Goal: Browse casually

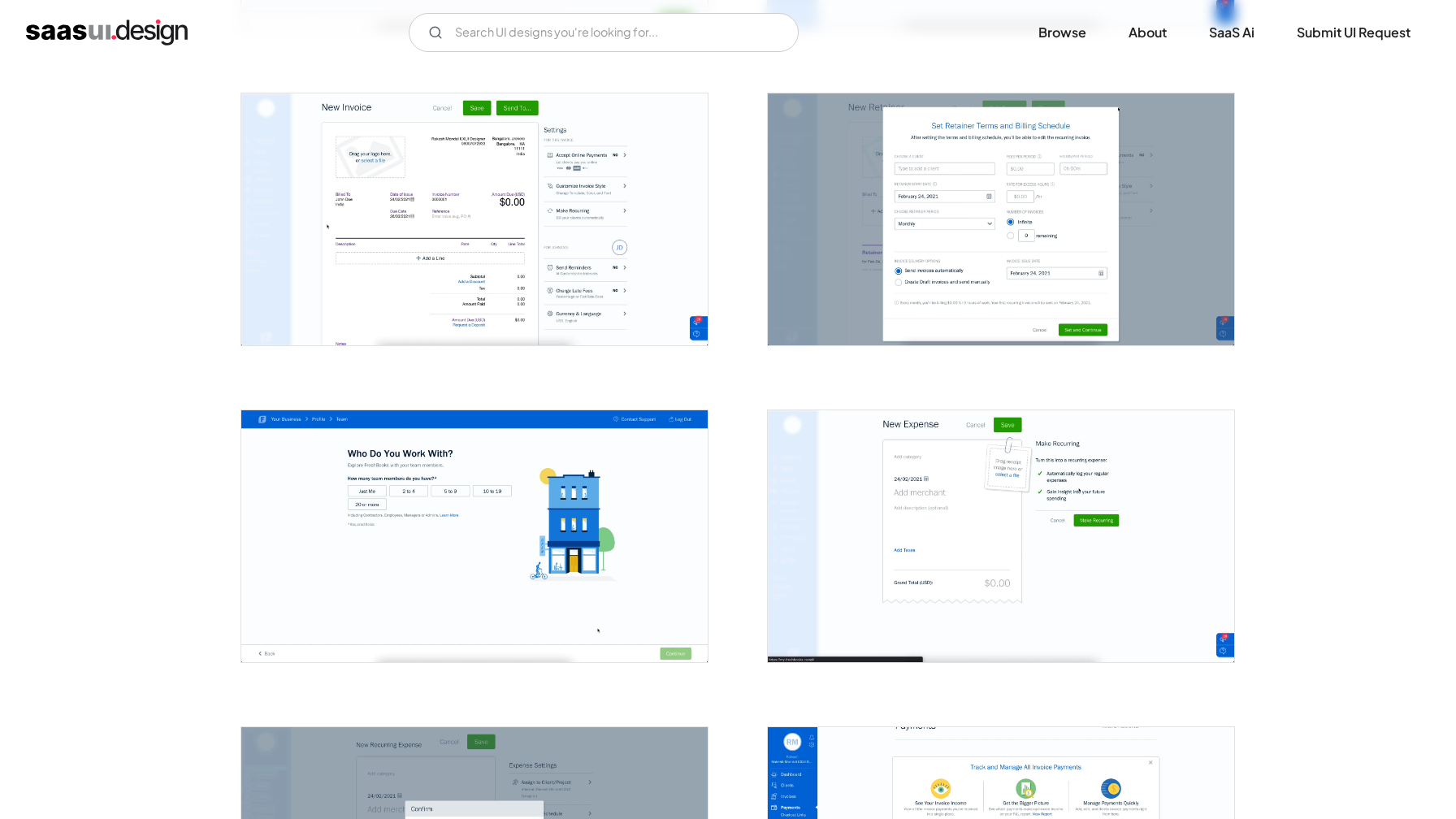
scroll to position [1858, 0]
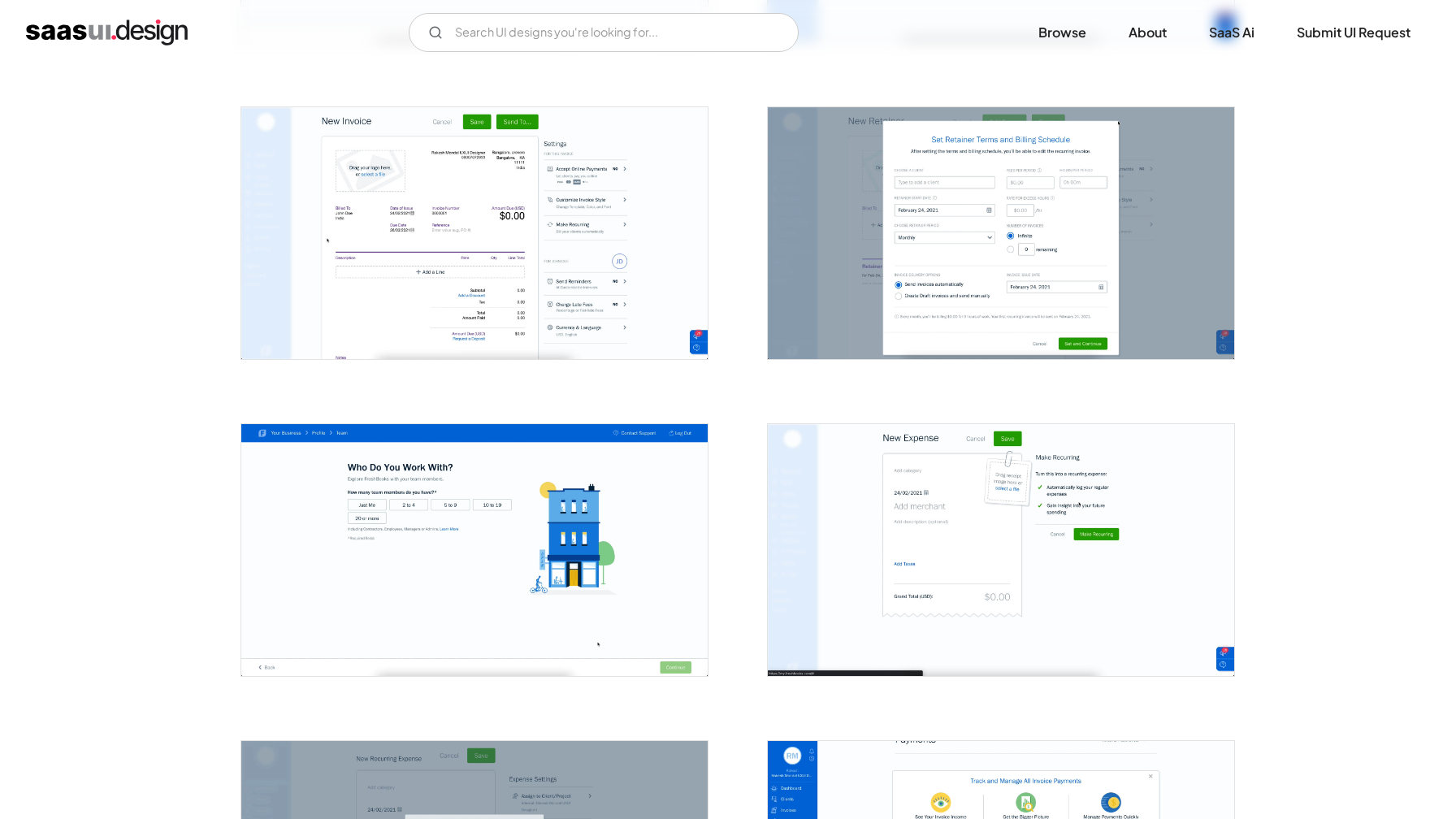
click at [1054, 267] on img "open lightbox" at bounding box center [1000, 233] width 466 height 252
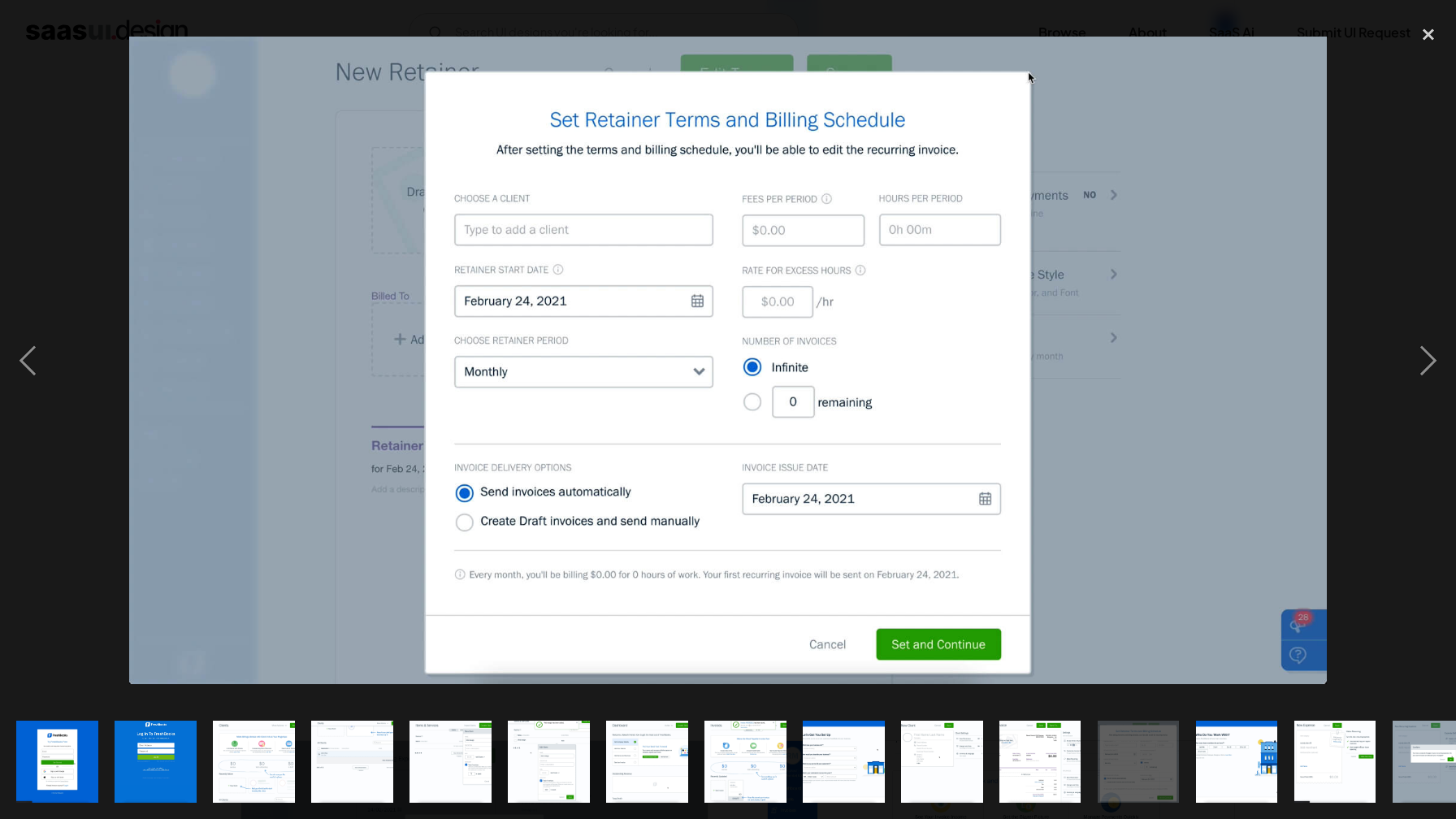
click at [1095, 22] on div at bounding box center [728, 359] width 1456 height 688
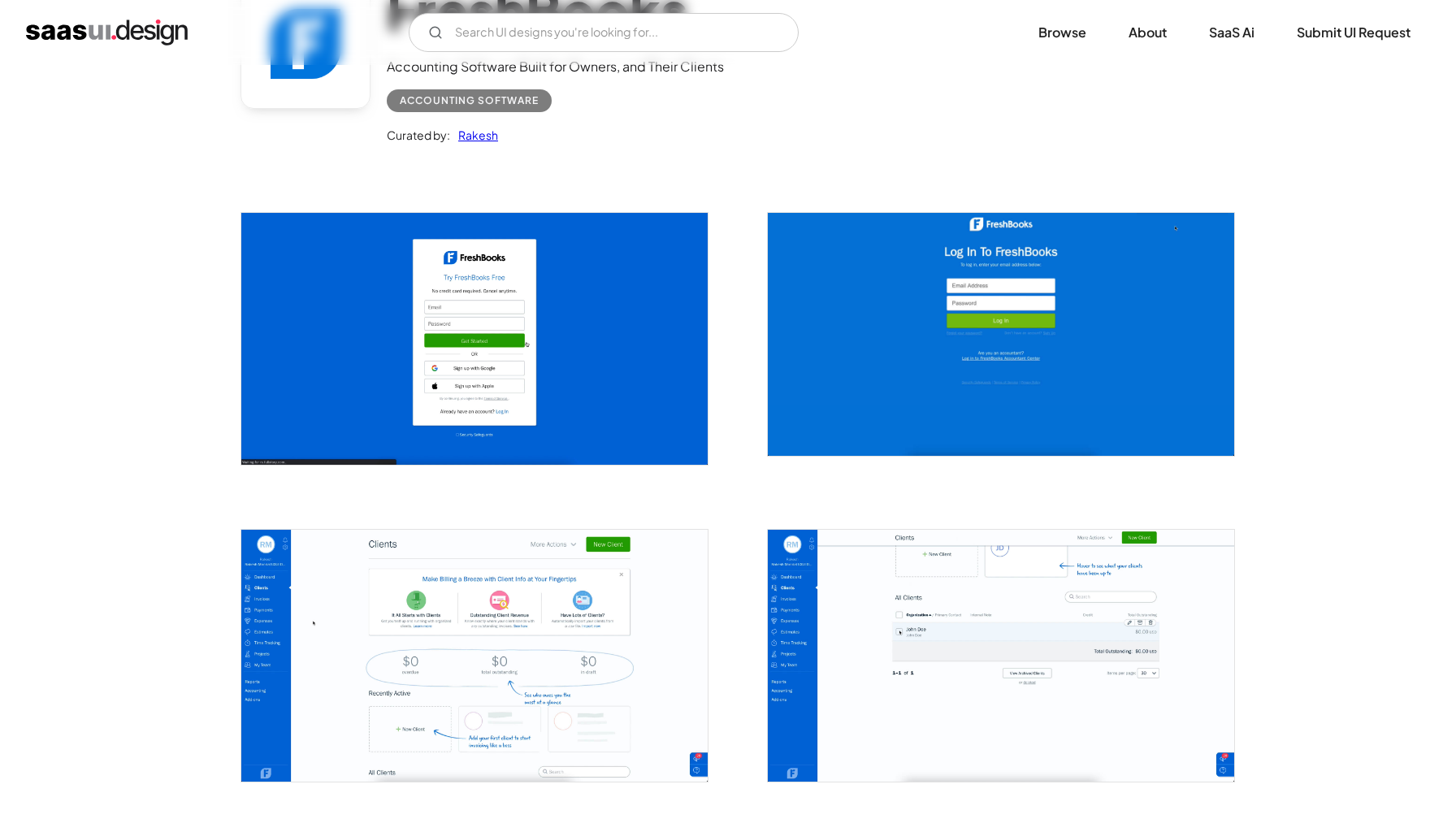
scroll to position [365, 0]
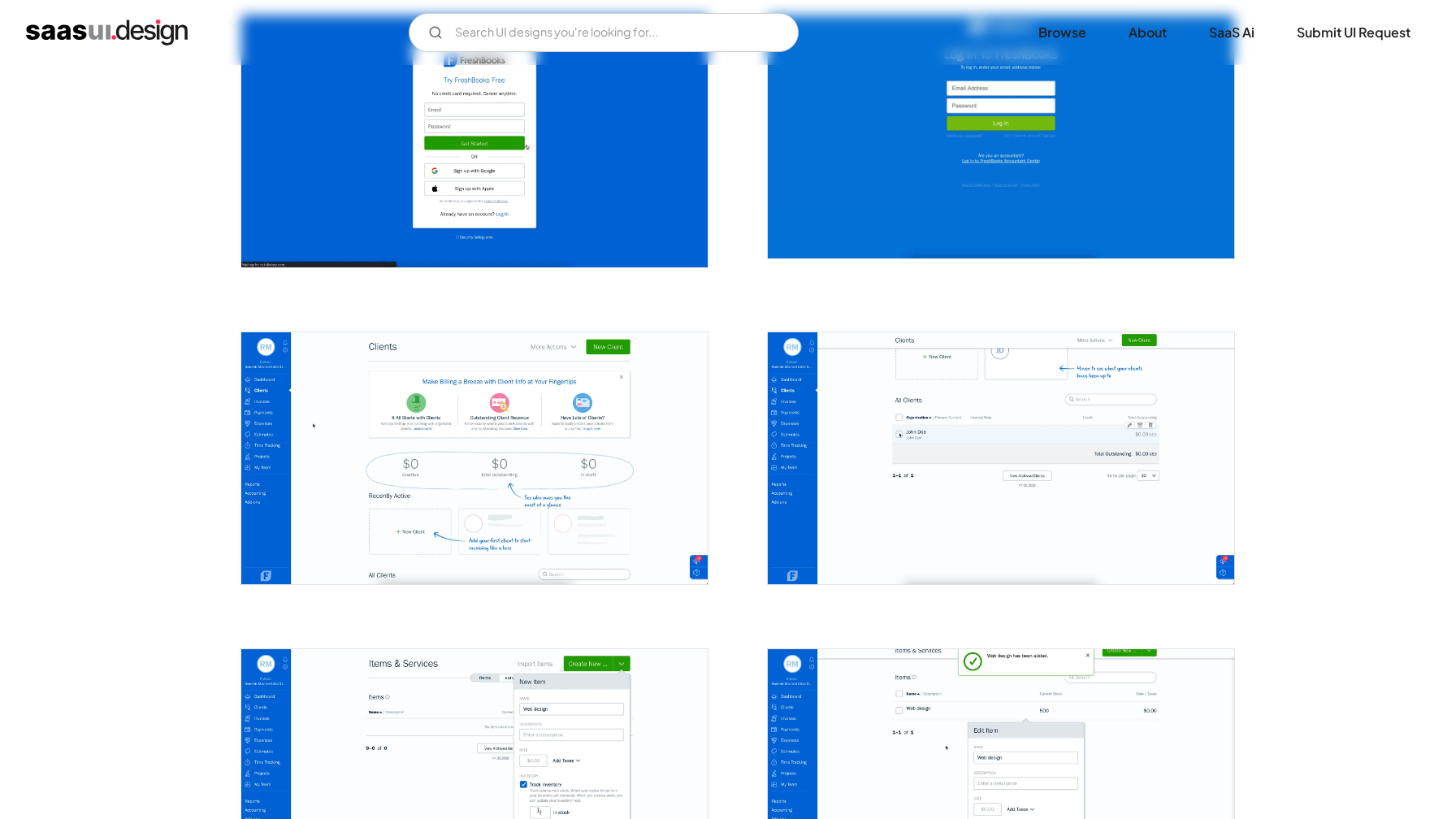
click at [665, 443] on img "open lightbox" at bounding box center [474, 458] width 466 height 252
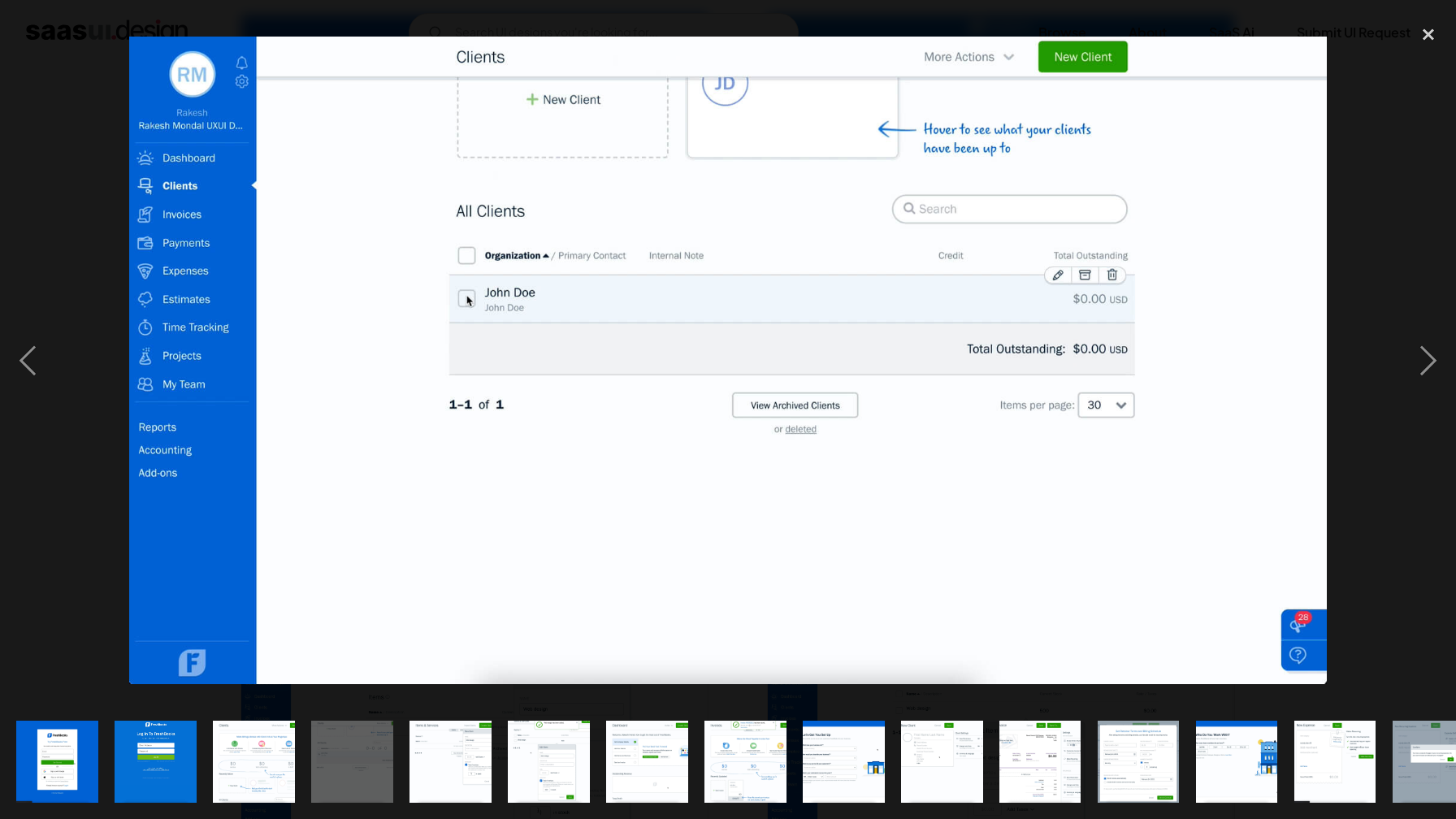
click at [434, 748] on img "show item 5 of 22" at bounding box center [451, 761] width 152 height 82
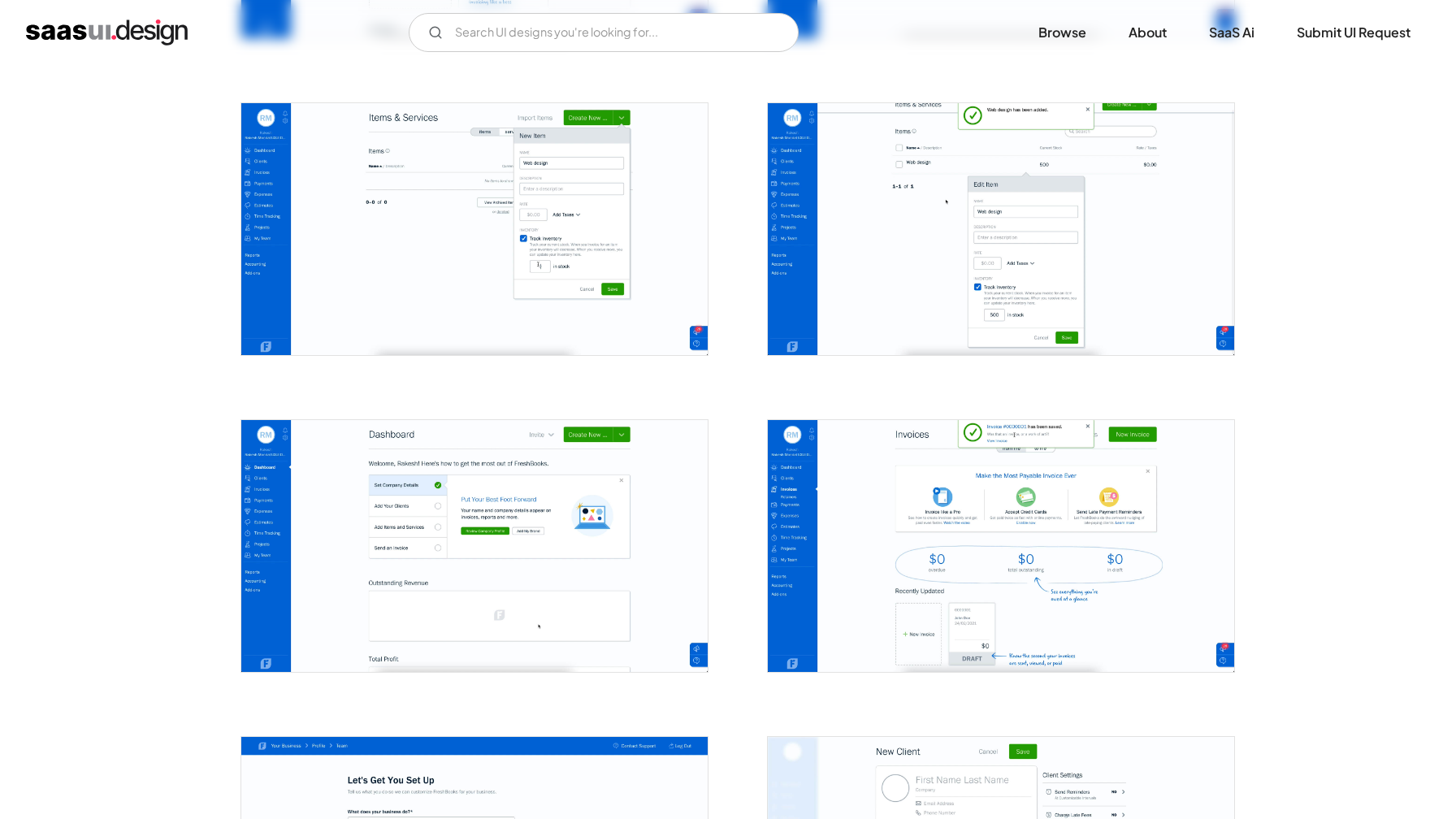
scroll to position [1105, 0]
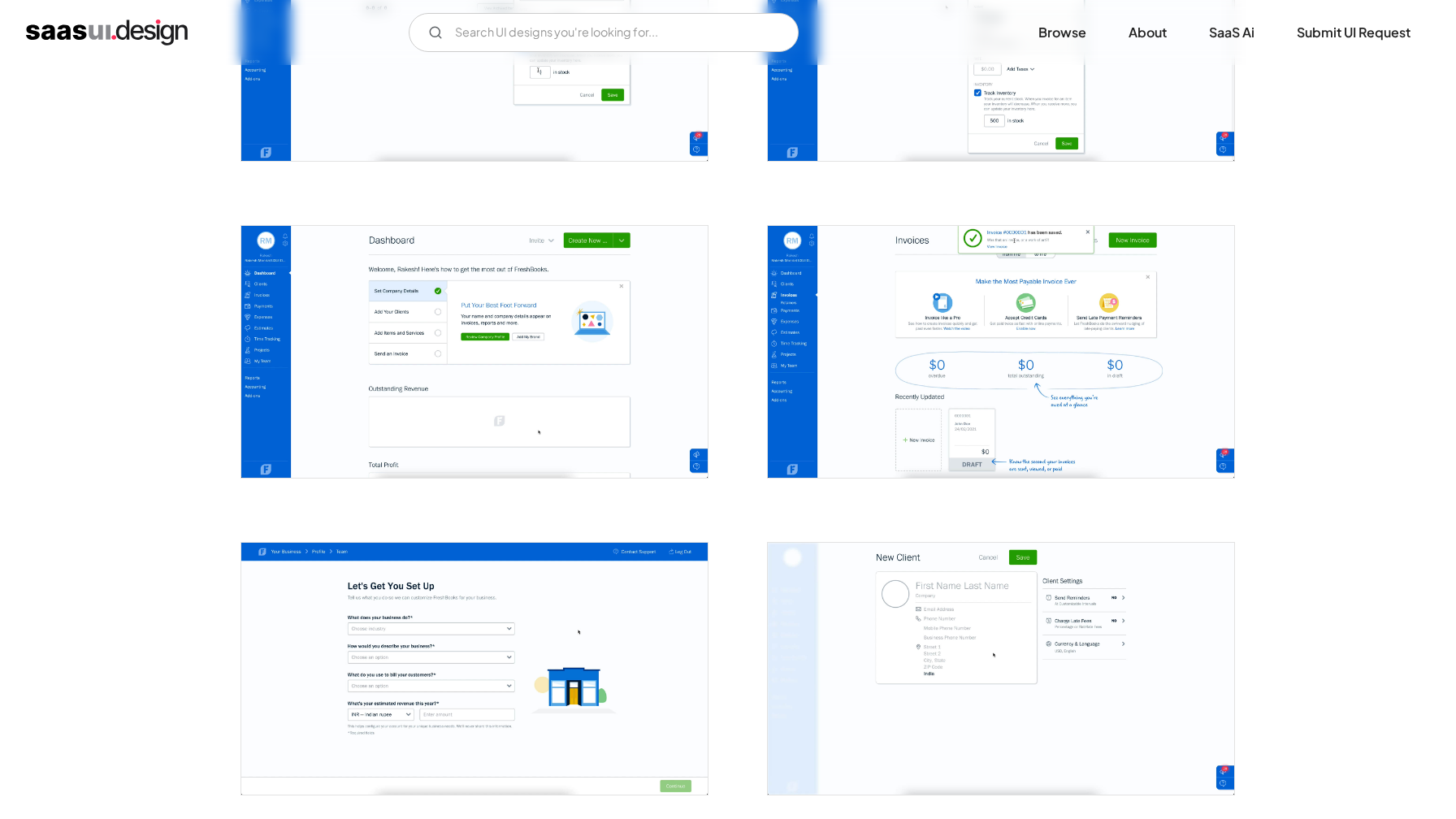
click at [932, 356] on img "open lightbox" at bounding box center [1000, 352] width 466 height 252
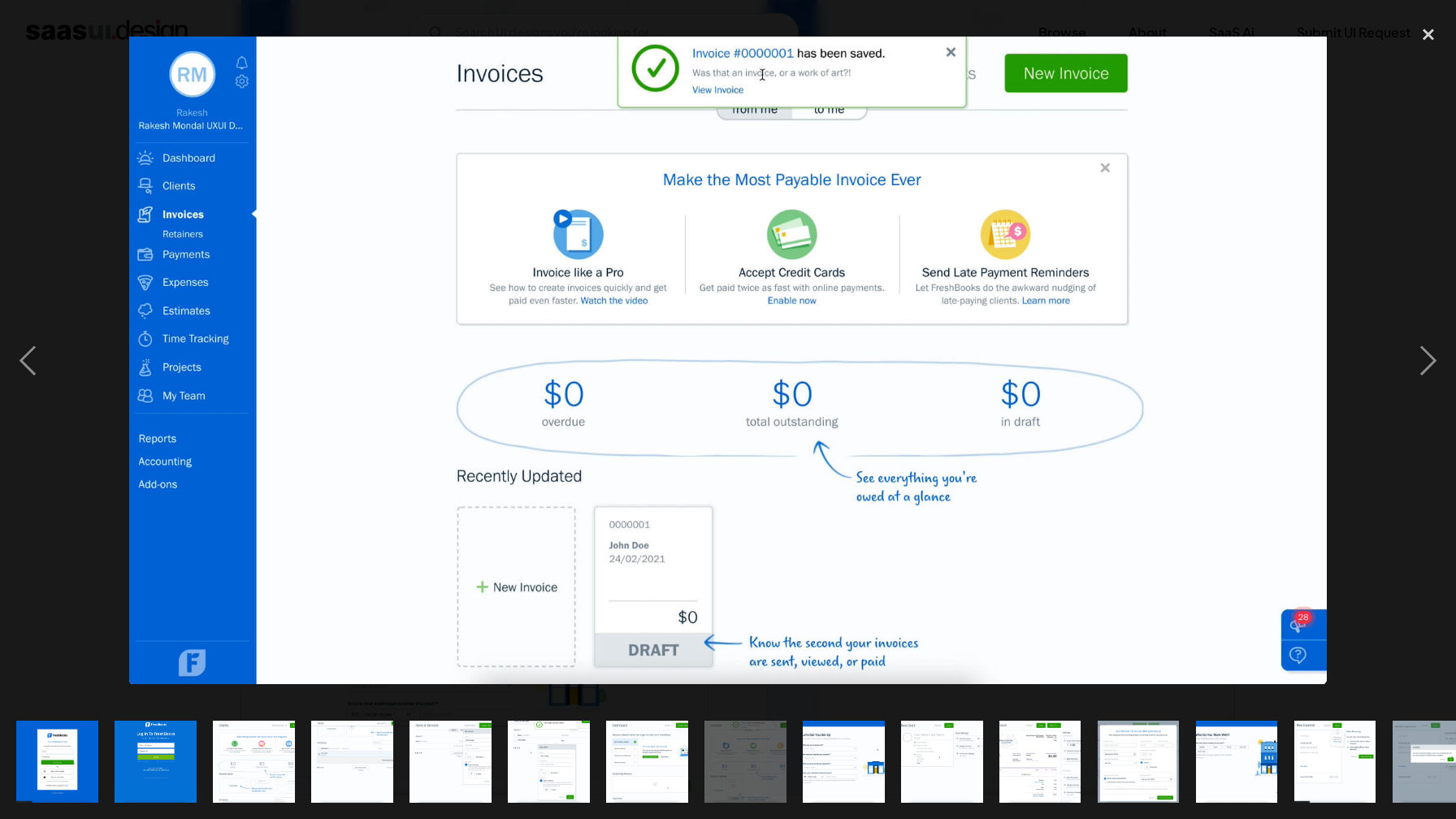
click at [872, 416] on img at bounding box center [728, 359] width 1198 height 647
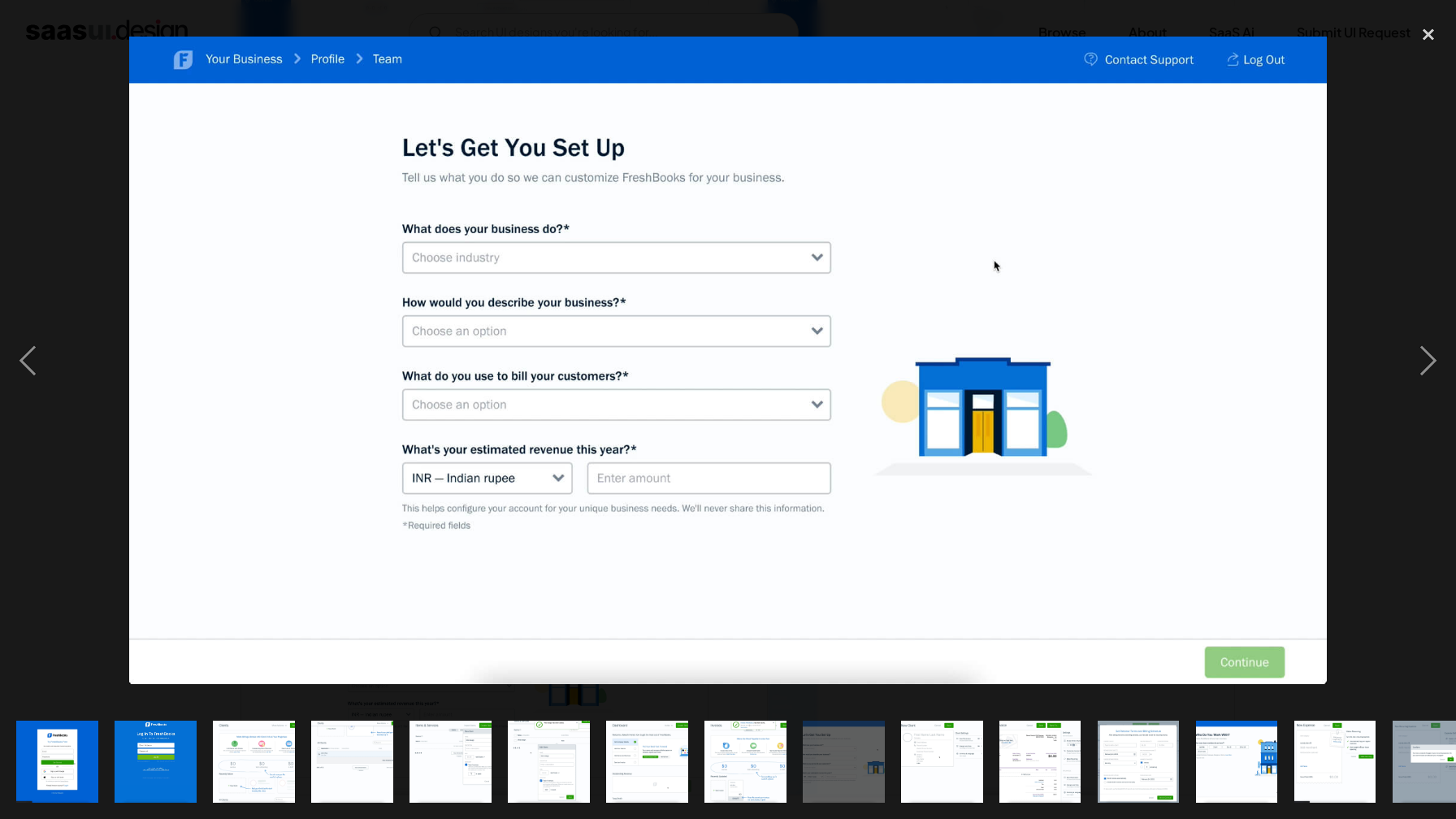
click at [1297, 361] on img at bounding box center [728, 359] width 1198 height 647
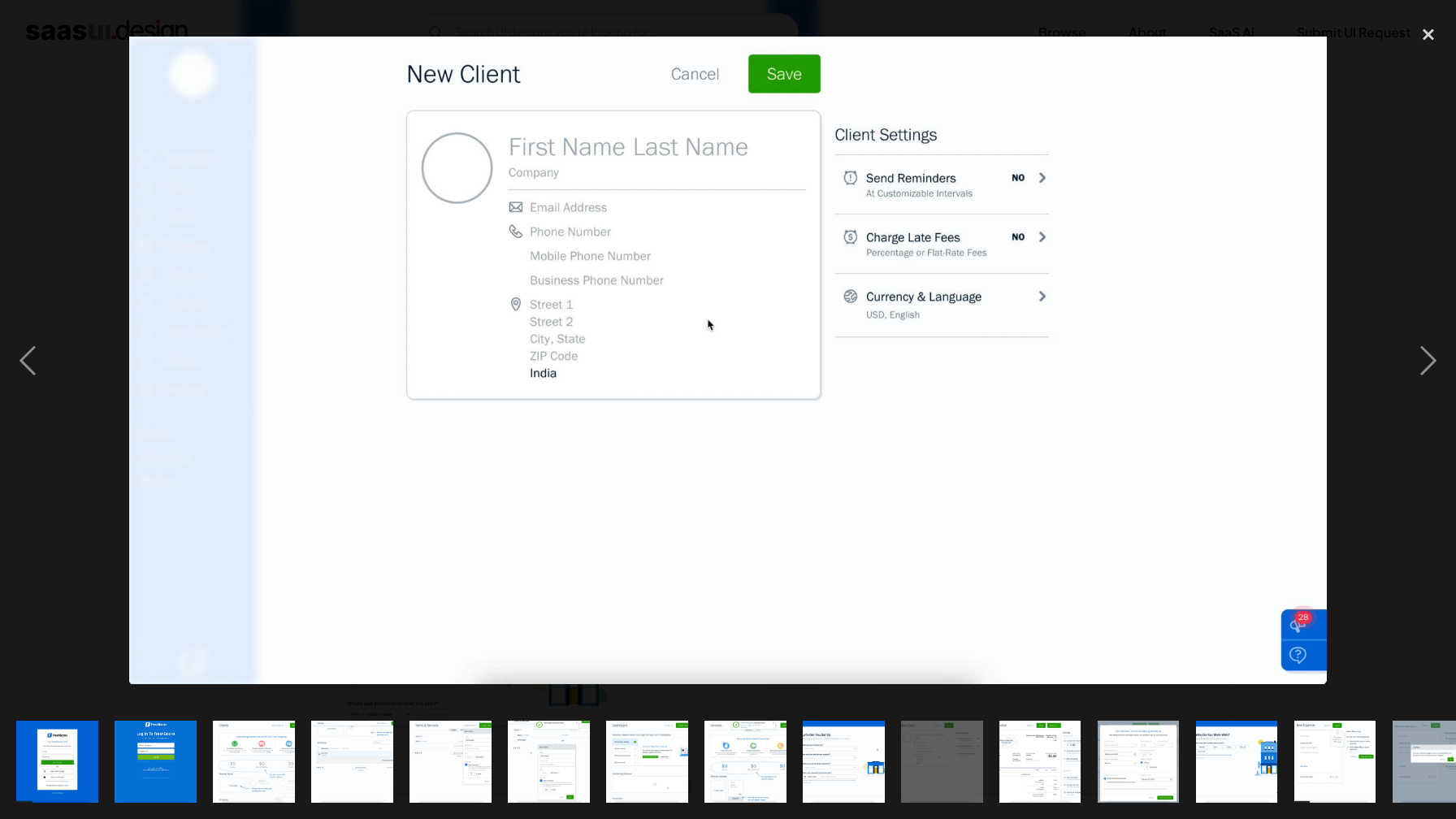
click at [1275, 373] on img at bounding box center [728, 359] width 1198 height 647
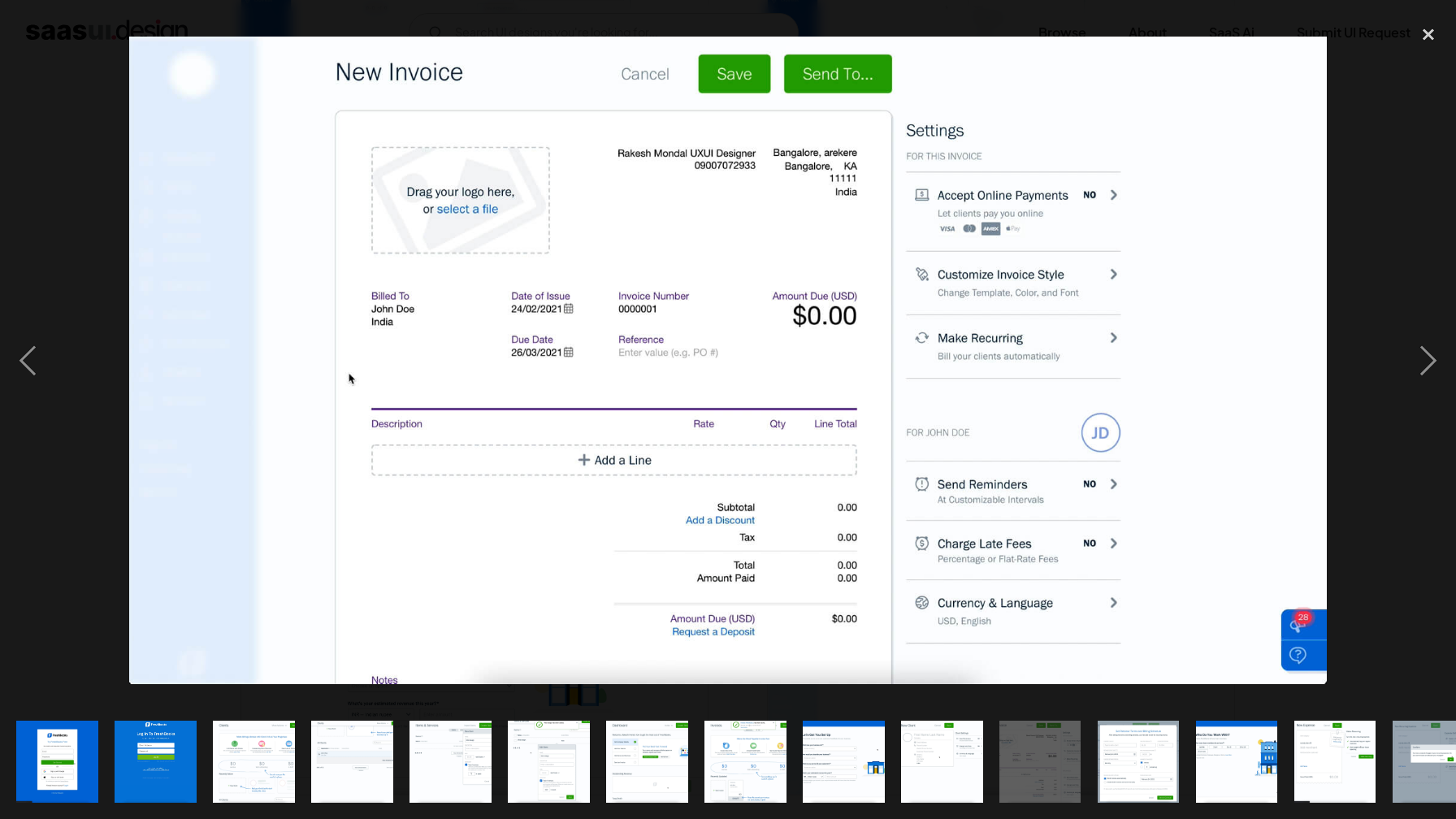
click at [1367, 375] on div at bounding box center [728, 359] width 1456 height 688
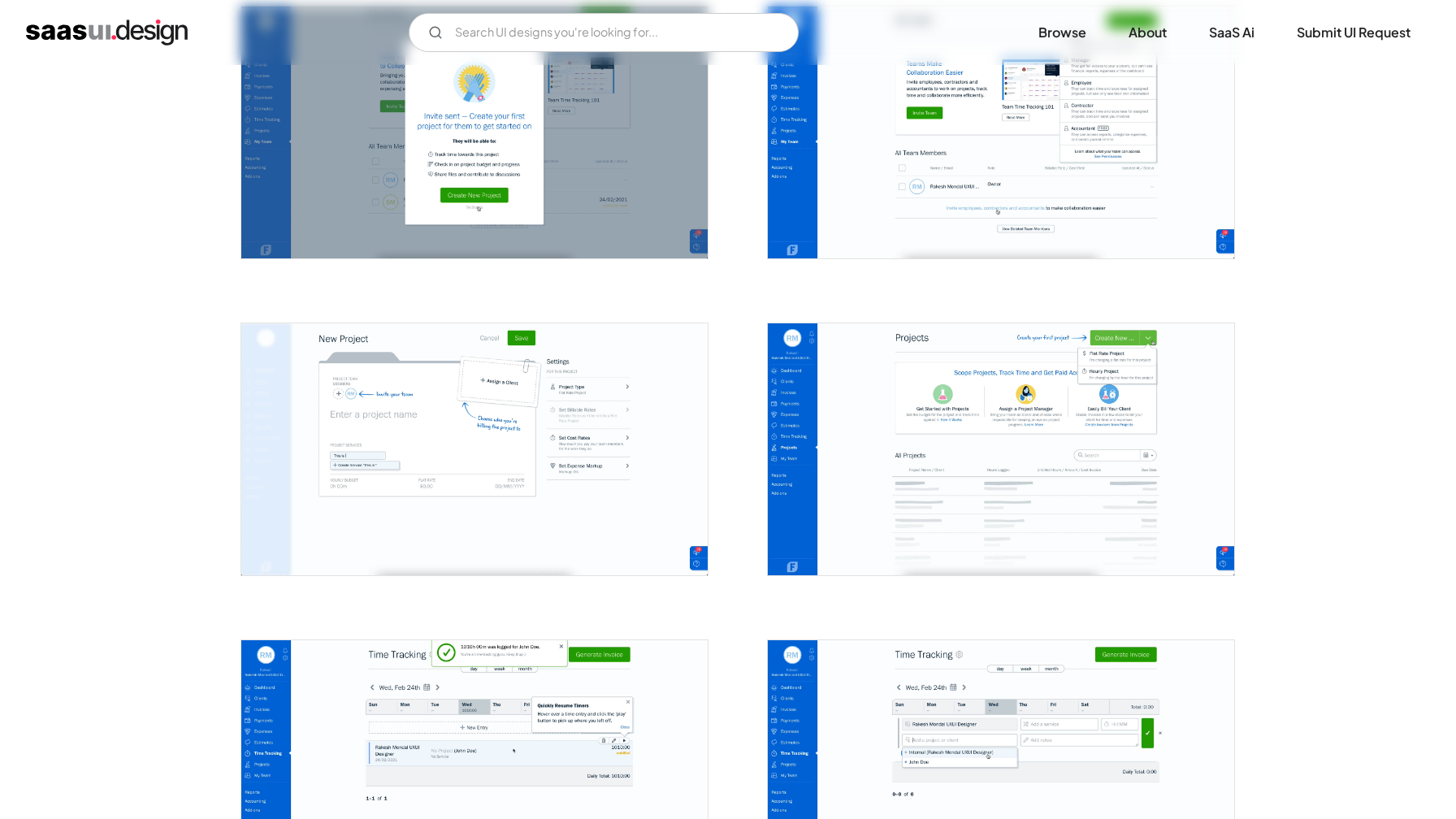
scroll to position [2918, 0]
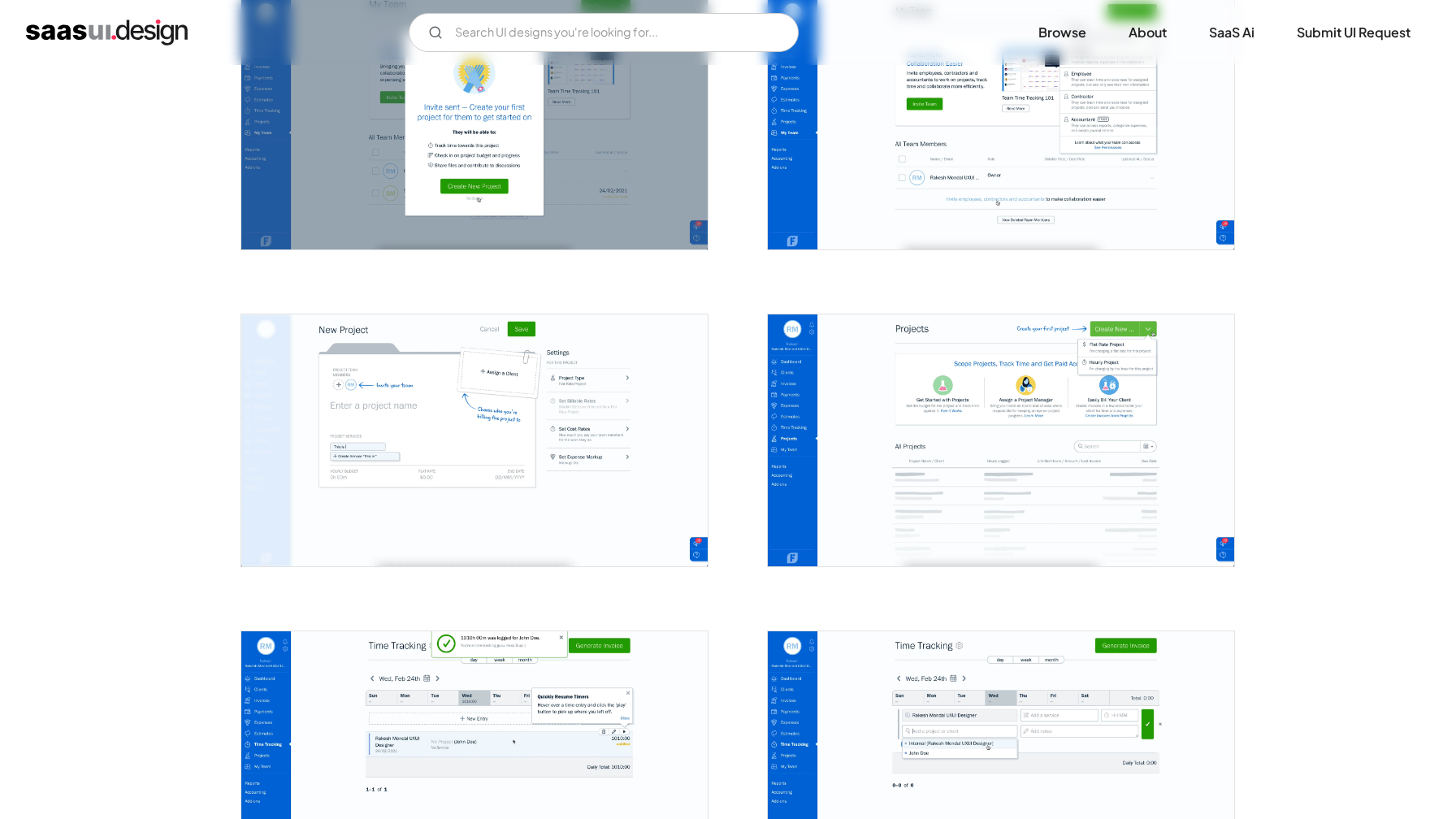
click at [634, 389] on img "open lightbox" at bounding box center [474, 440] width 466 height 252
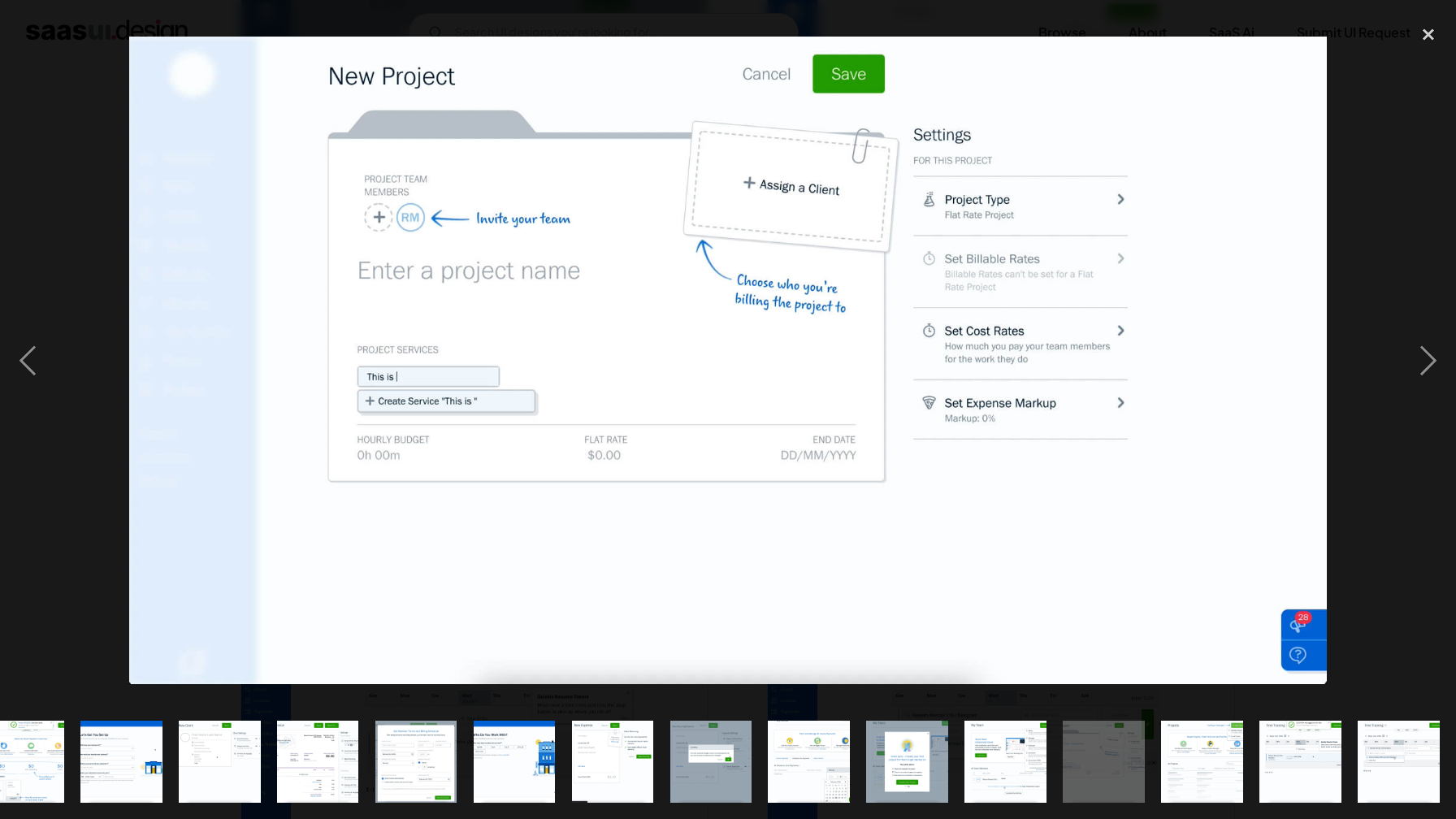
scroll to position [0, 722]
click at [1420, 370] on div "next image" at bounding box center [1429, 359] width 55 height 688
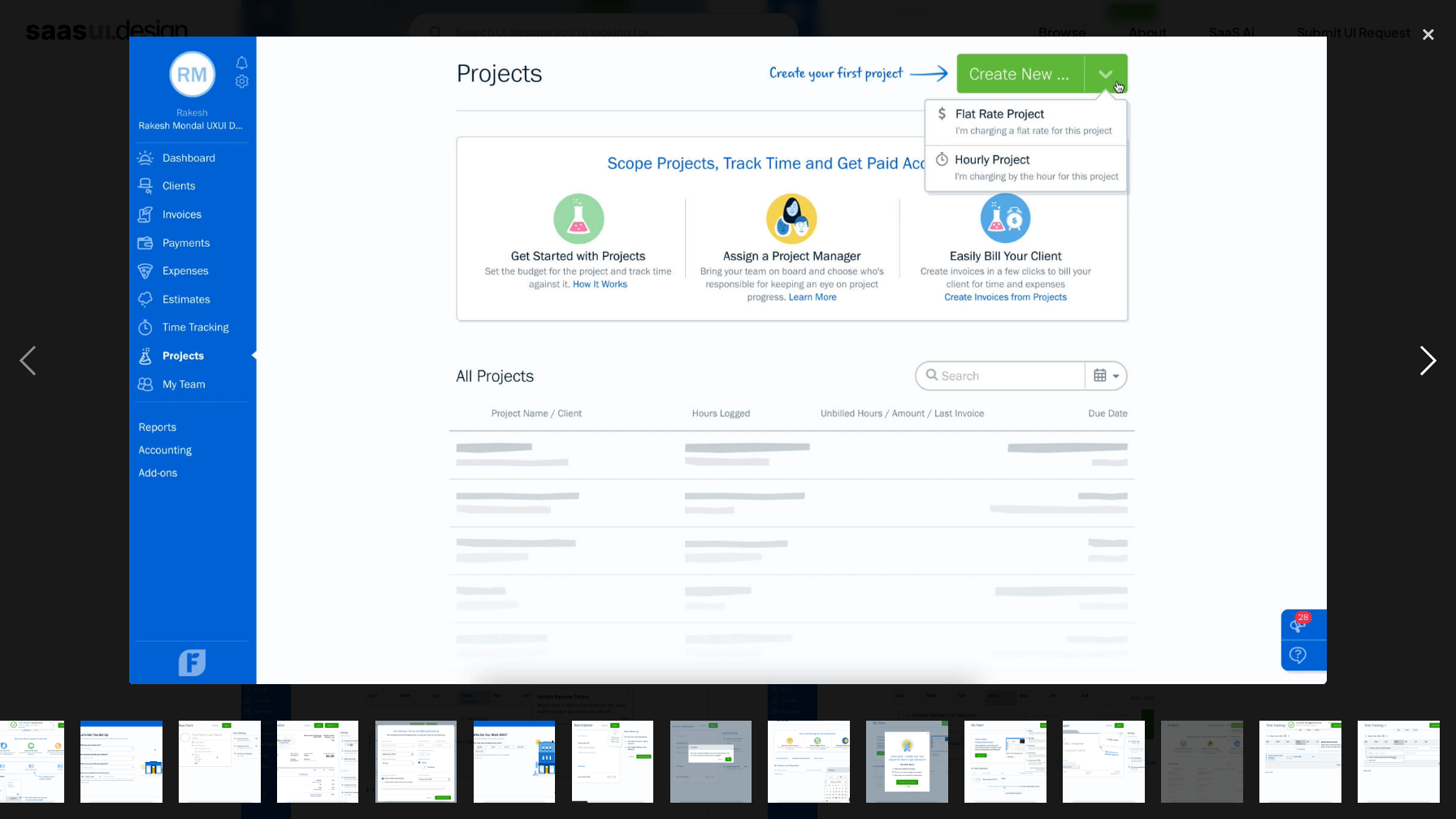
click at [1415, 368] on div "next image" at bounding box center [1429, 359] width 55 height 688
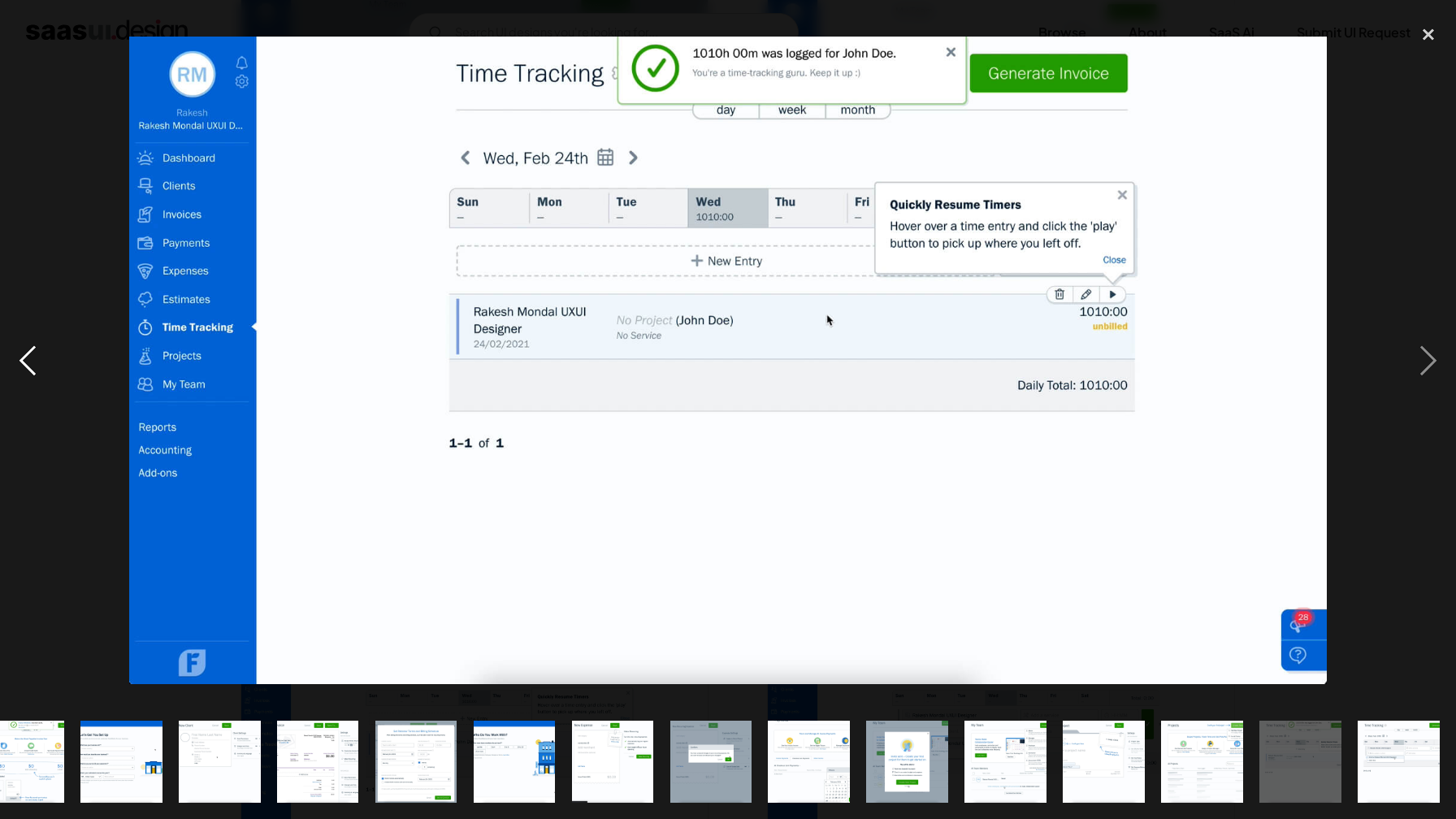
click at [21, 352] on div "previous image" at bounding box center [27, 359] width 55 height 688
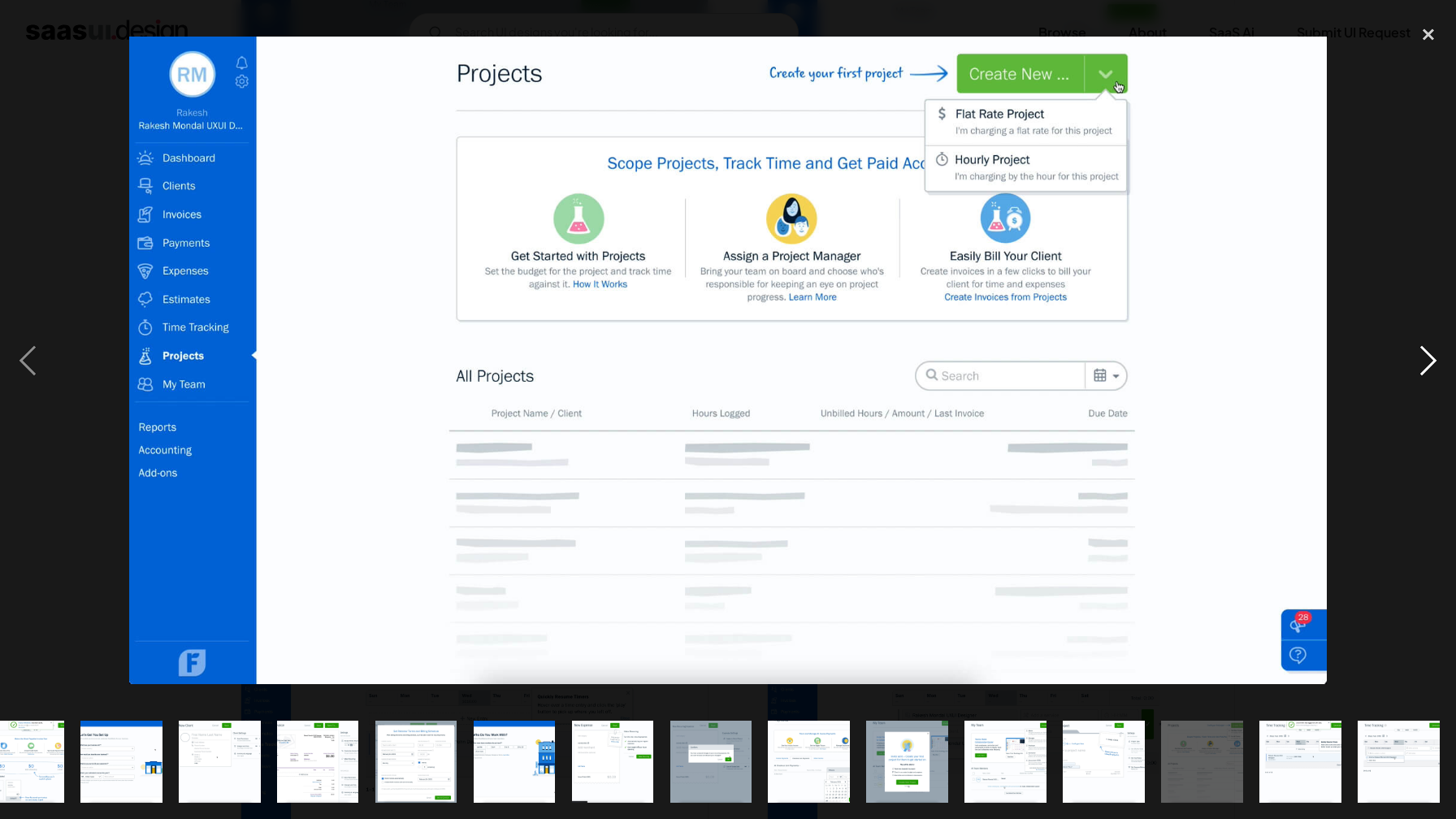
click at [1438, 372] on div "next image" at bounding box center [1429, 359] width 55 height 688
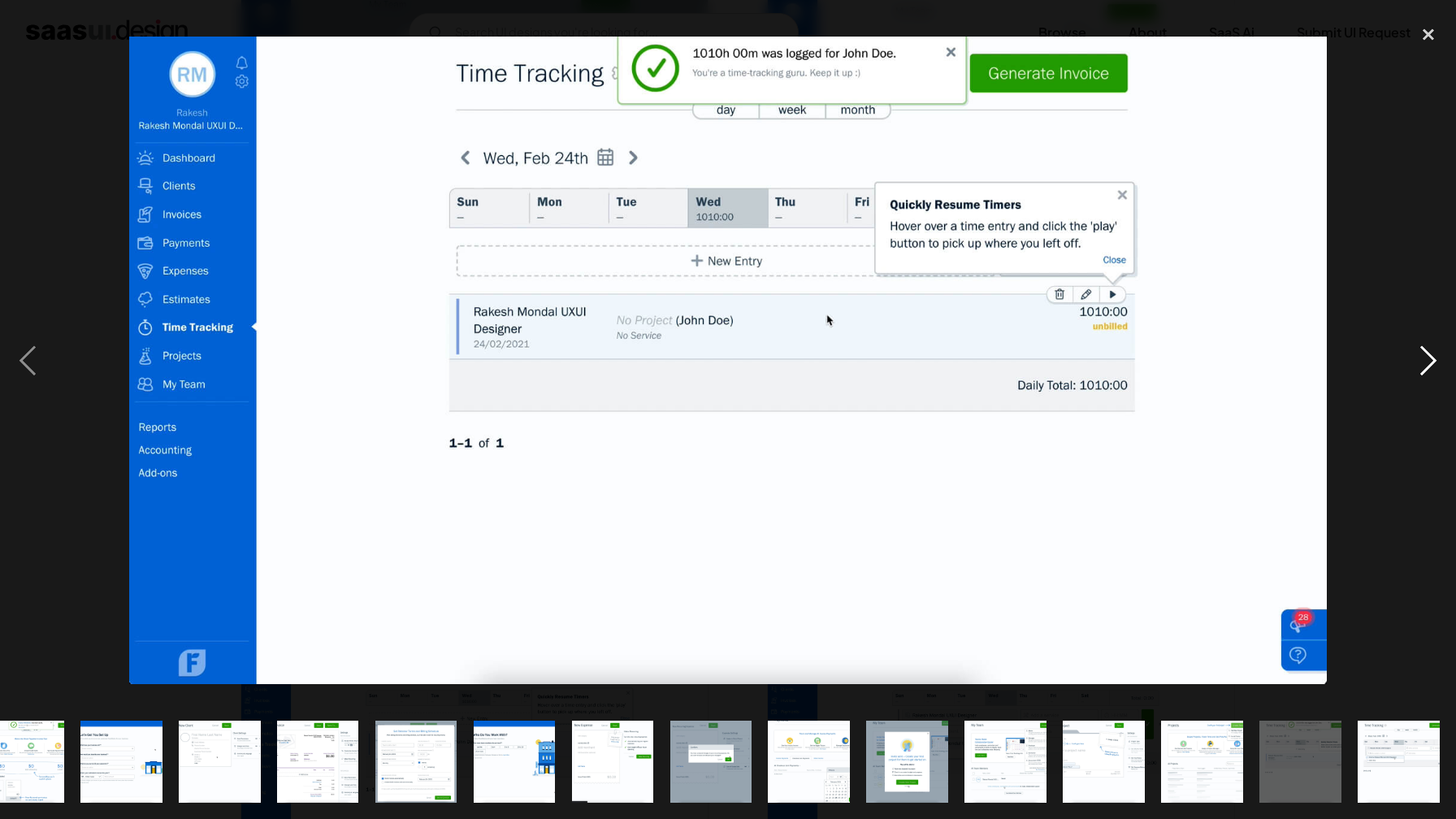
click at [1438, 372] on div "next image" at bounding box center [1429, 359] width 55 height 688
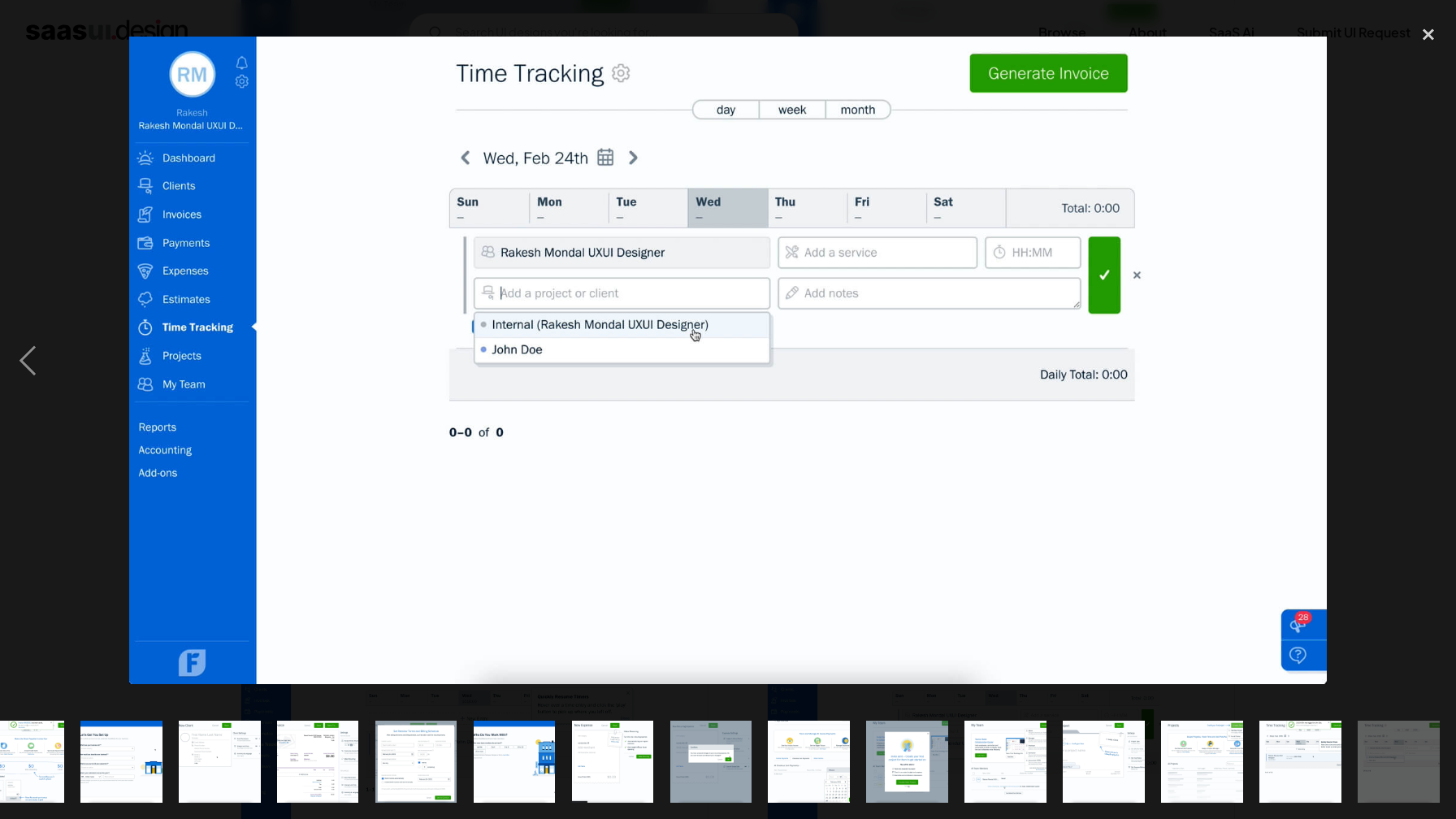
click at [1438, 372] on div "next image" at bounding box center [1429, 359] width 55 height 688
click at [1432, 372] on div "next image" at bounding box center [1429, 359] width 55 height 688
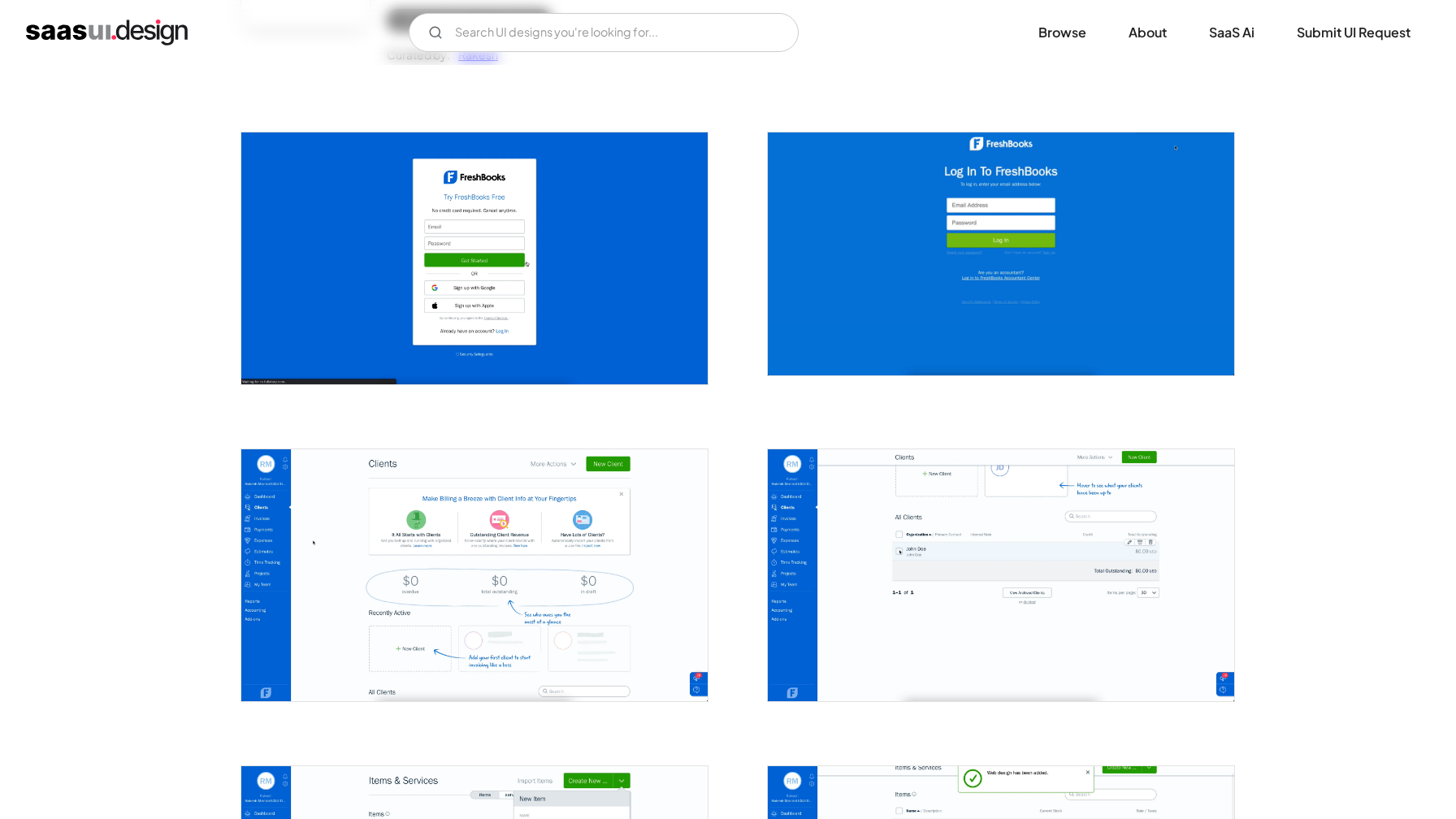
scroll to position [592, 0]
